Goal: Obtain resource: Download file/media

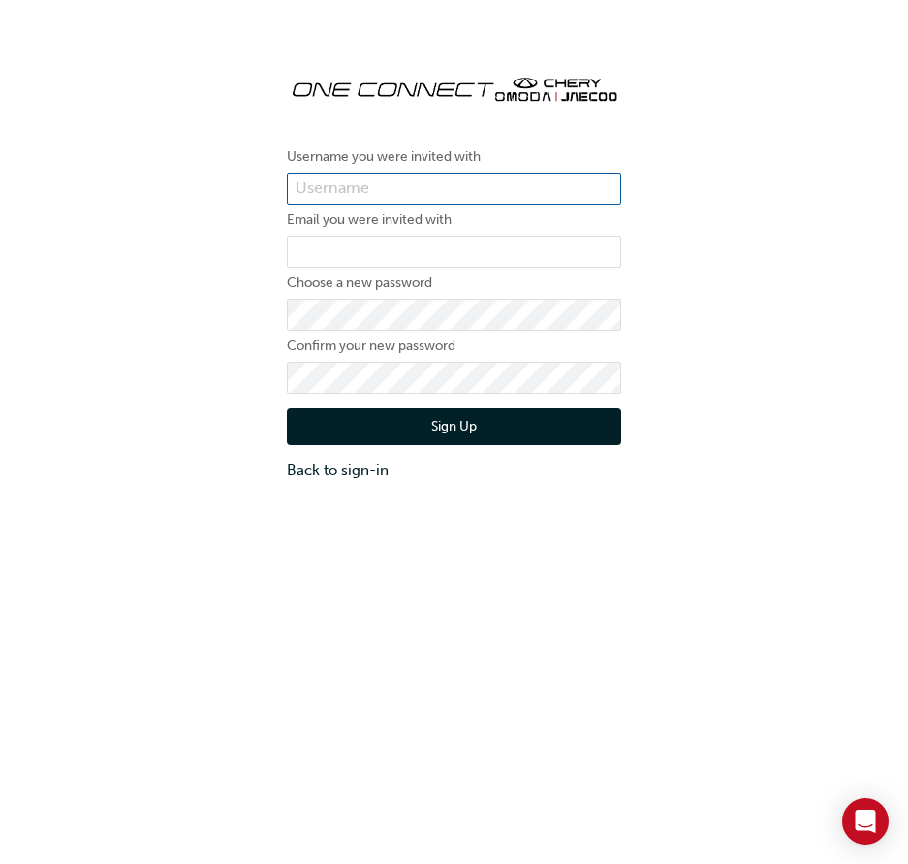
click at [472, 192] on input "text" at bounding box center [454, 189] width 334 height 33
drag, startPoint x: 700, startPoint y: 271, endPoint x: 637, endPoint y: 316, distance: 77.2
click at [700, 271] on div "Username you were invited with Email you were invited with Choose a new passwor…" at bounding box center [454, 270] width 908 height 452
click at [306, 475] on link "Back to sign-in" at bounding box center [454, 470] width 334 height 22
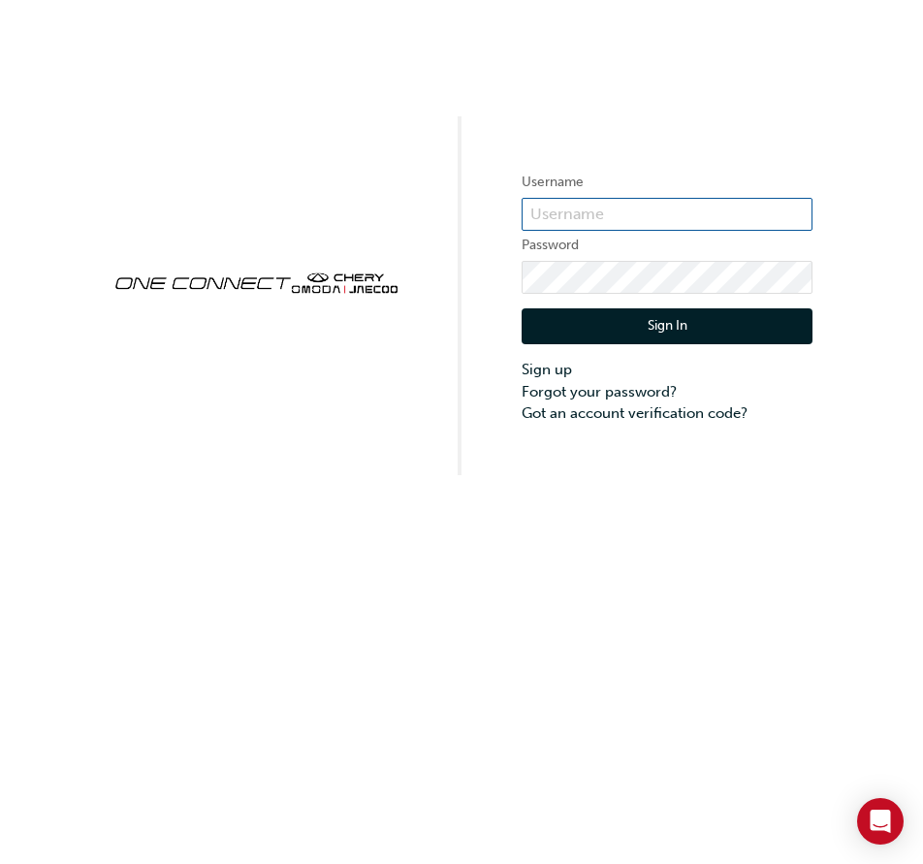
type input "OJAU292"
click at [601, 318] on button "Sign In" at bounding box center [667, 326] width 291 height 37
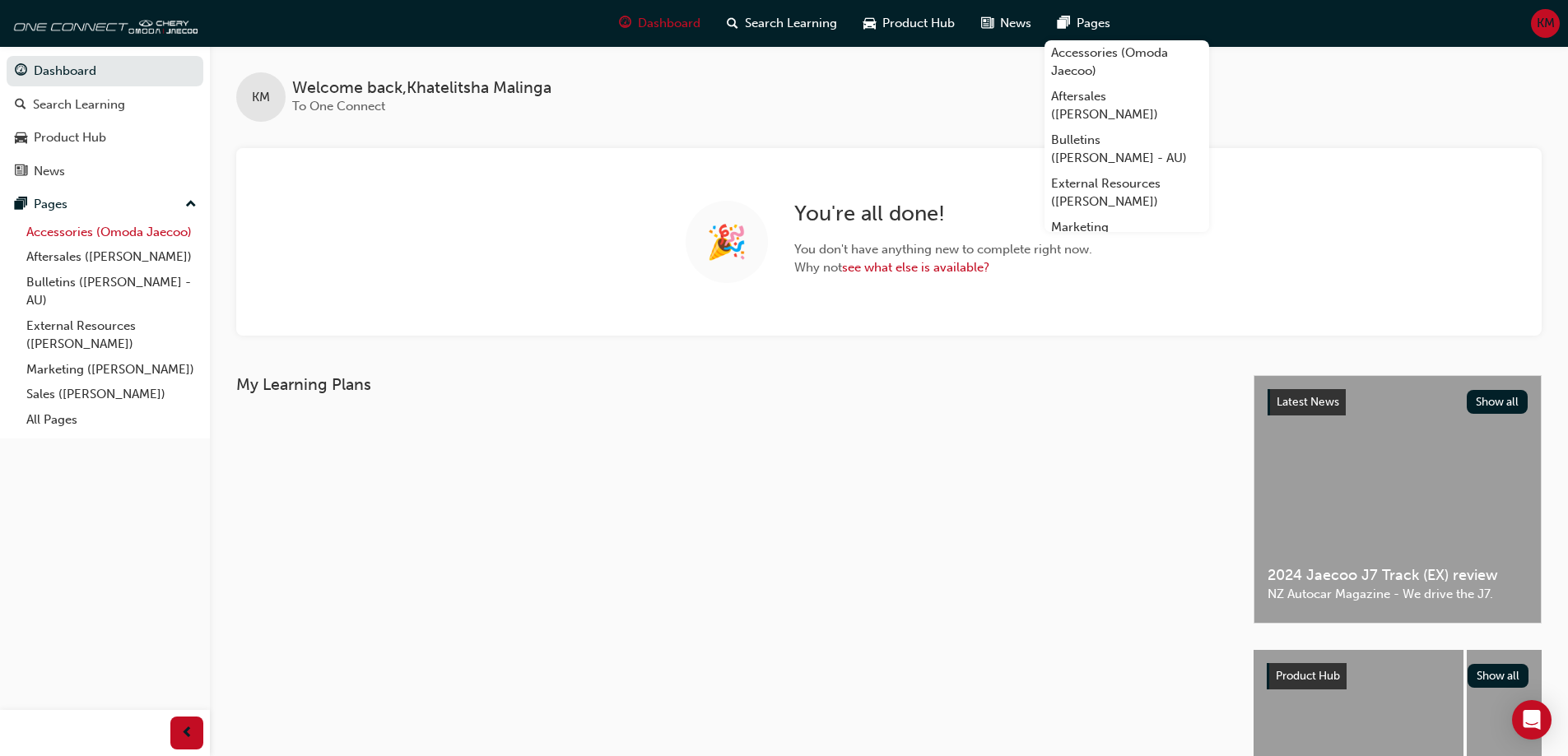
click at [147, 233] on link "Accessories (Omoda Jaecoo)" at bounding box center [111, 232] width 183 height 25
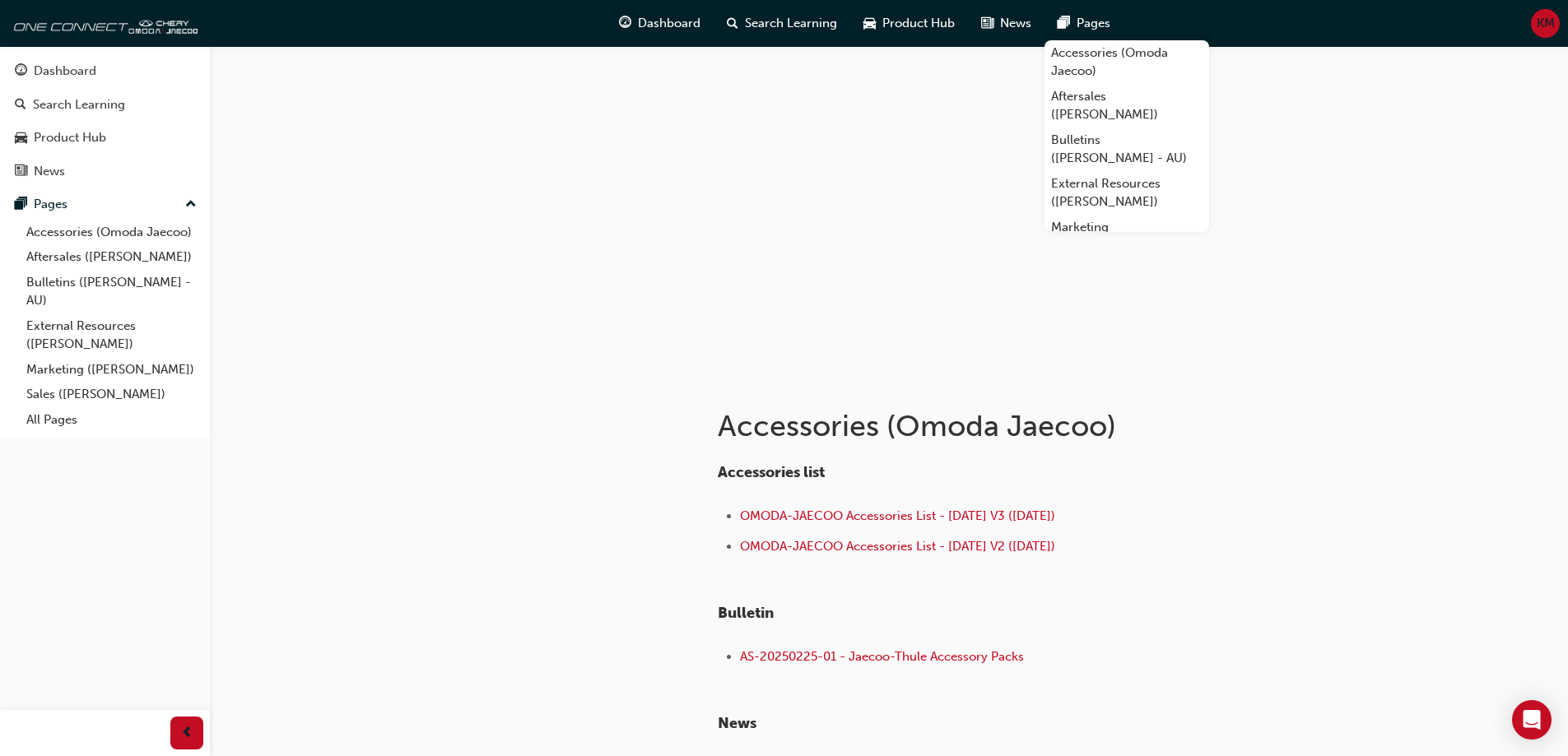
click at [783, 538] on div "Accessories (Omoda Jaecoo) Accessories list OMODA-JAECOO Accessories List - Aug…" at bounding box center [784, 470] width 1568 height 940
click at [783, 539] on span "OMODA-JAECOO Accessories List - Aug 25 V2 (13.08.25)" at bounding box center [896, 546] width 315 height 14
